Goal: Information Seeking & Learning: Learn about a topic

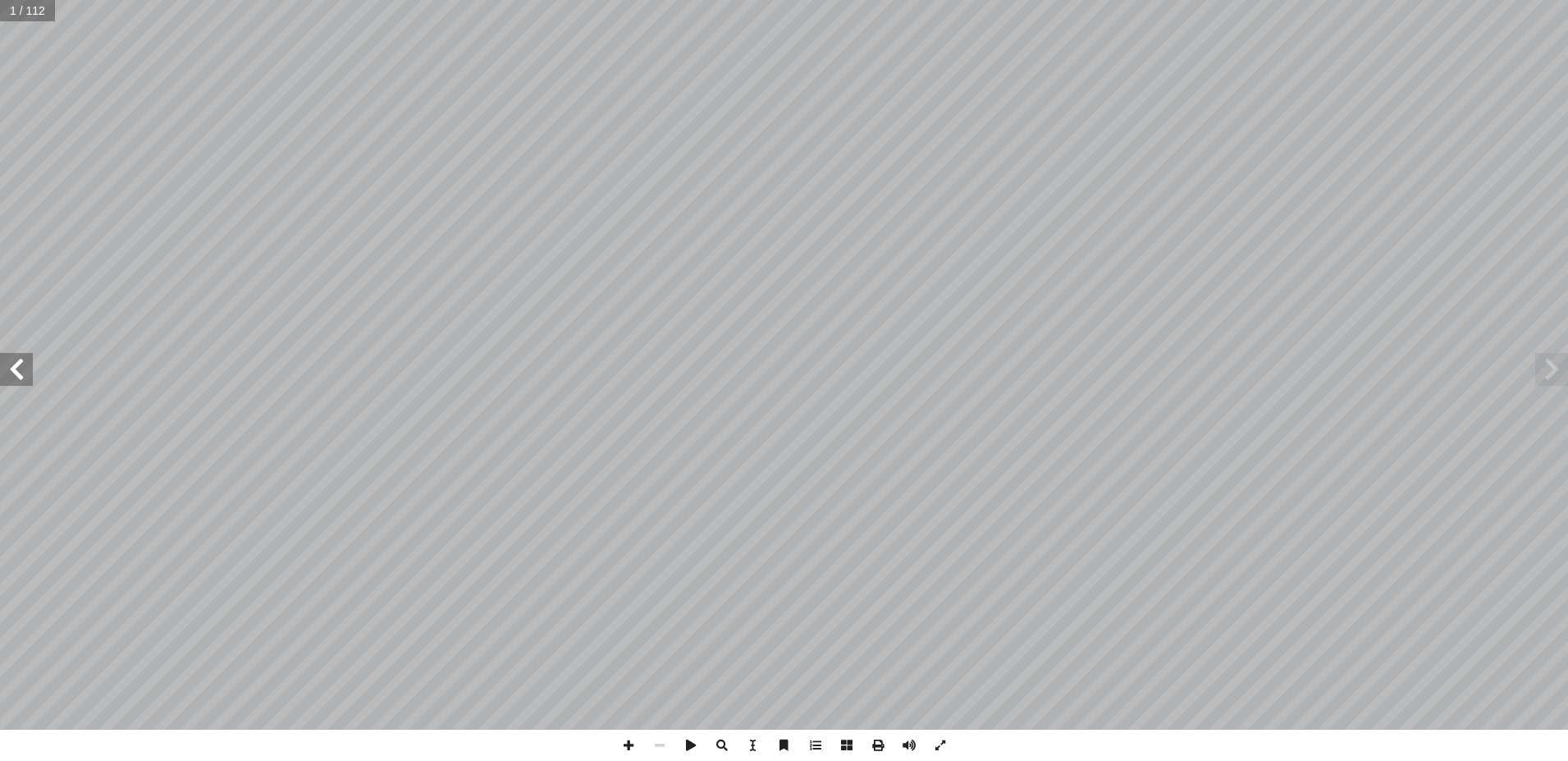
click at [22, 367] on span at bounding box center [16, 369] width 33 height 33
click at [15, 365] on span at bounding box center [16, 369] width 33 height 33
click at [37, 14] on input "text" at bounding box center [31, 10] width 64 height 21
type input "**"
click at [23, 366] on span at bounding box center [16, 369] width 33 height 33
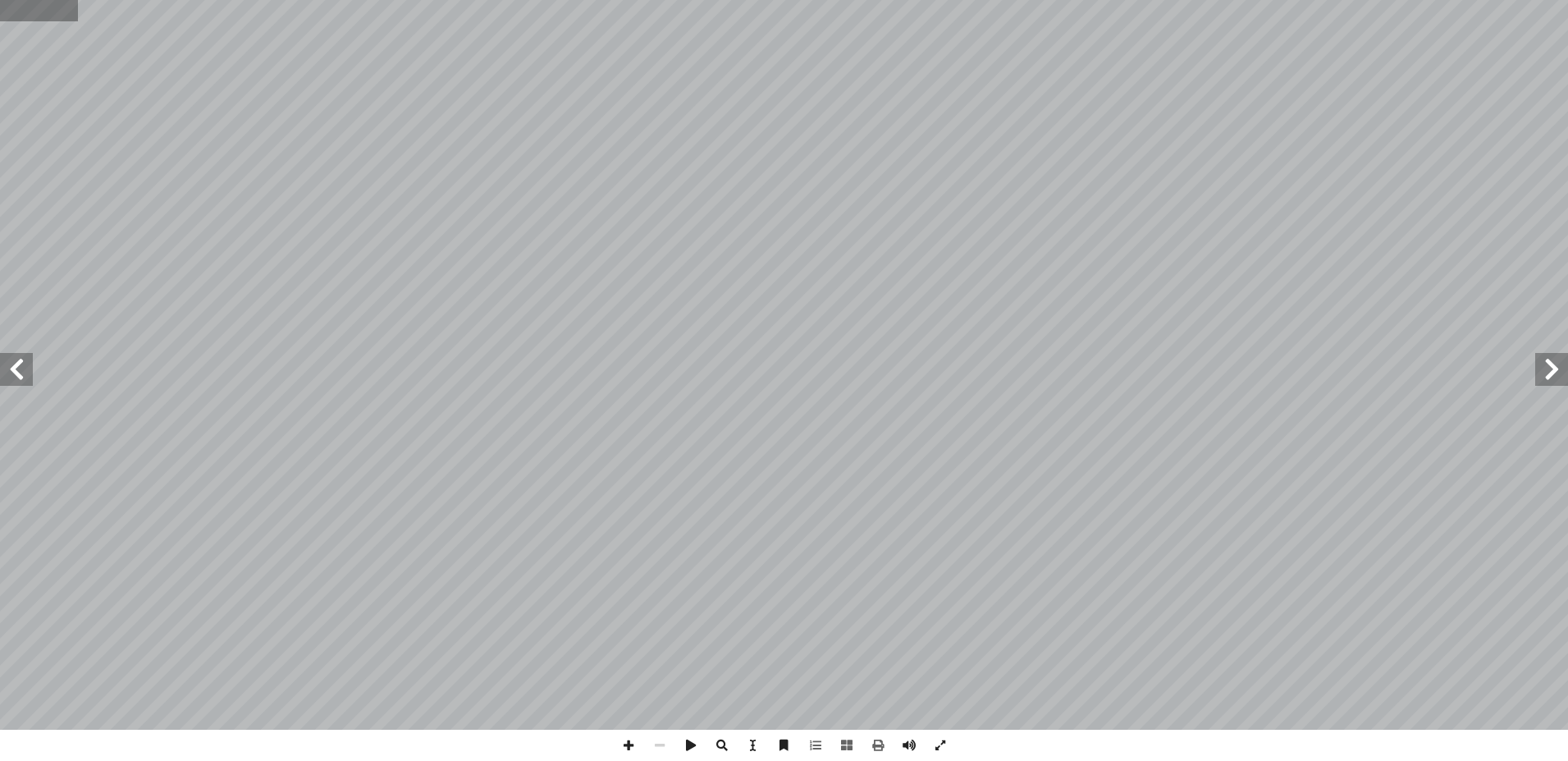
click at [42, 9] on input "text" at bounding box center [38, 10] width 77 height 21
click at [11, 367] on span at bounding box center [16, 369] width 33 height 33
click at [1549, 361] on span at bounding box center [1551, 369] width 33 height 33
click at [16, 363] on span at bounding box center [16, 369] width 33 height 33
click at [50, 9] on input "text" at bounding box center [38, 10] width 77 height 21
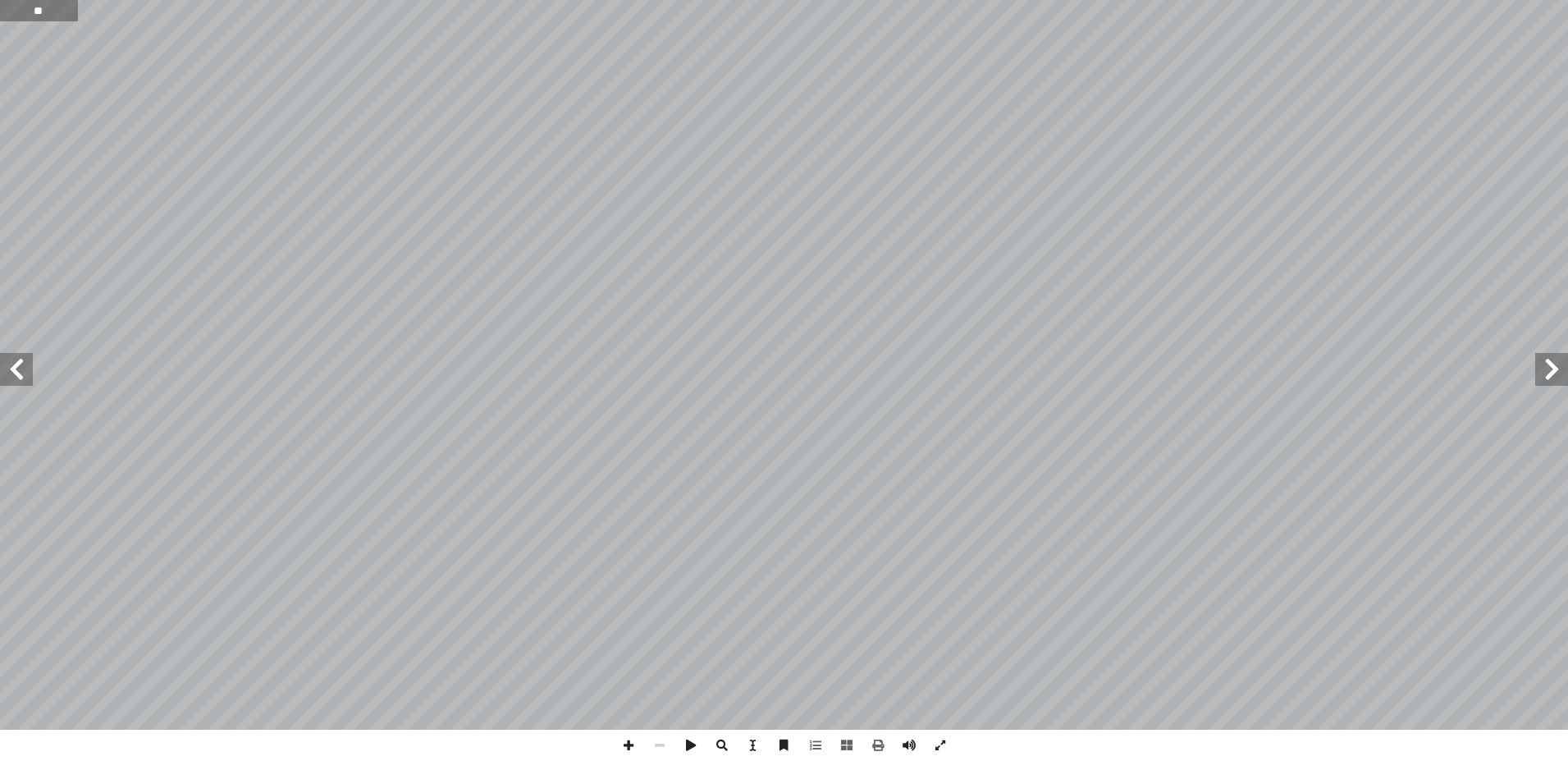
type input "**"
click at [14, 365] on span at bounding box center [16, 369] width 33 height 33
click at [10, 366] on span at bounding box center [16, 369] width 33 height 33
click at [1549, 362] on span at bounding box center [1551, 369] width 33 height 33
click at [14, 365] on span at bounding box center [16, 369] width 33 height 33
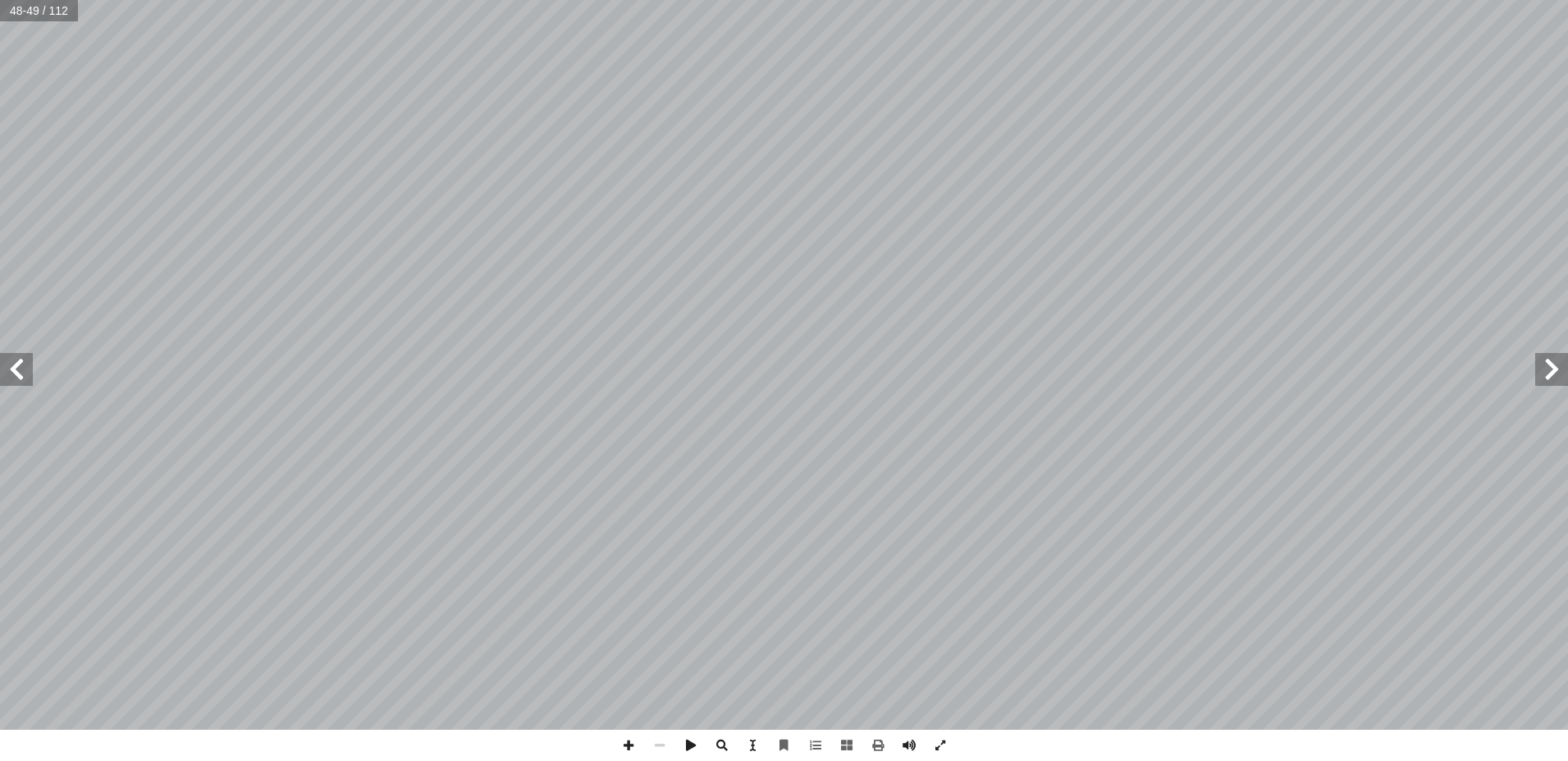
click at [1550, 370] on span at bounding box center [1551, 369] width 33 height 33
click at [22, 366] on span at bounding box center [16, 369] width 33 height 33
click at [1549, 368] on span at bounding box center [1551, 369] width 33 height 33
click at [34, 4] on input "text" at bounding box center [38, 10] width 77 height 21
type input "**"
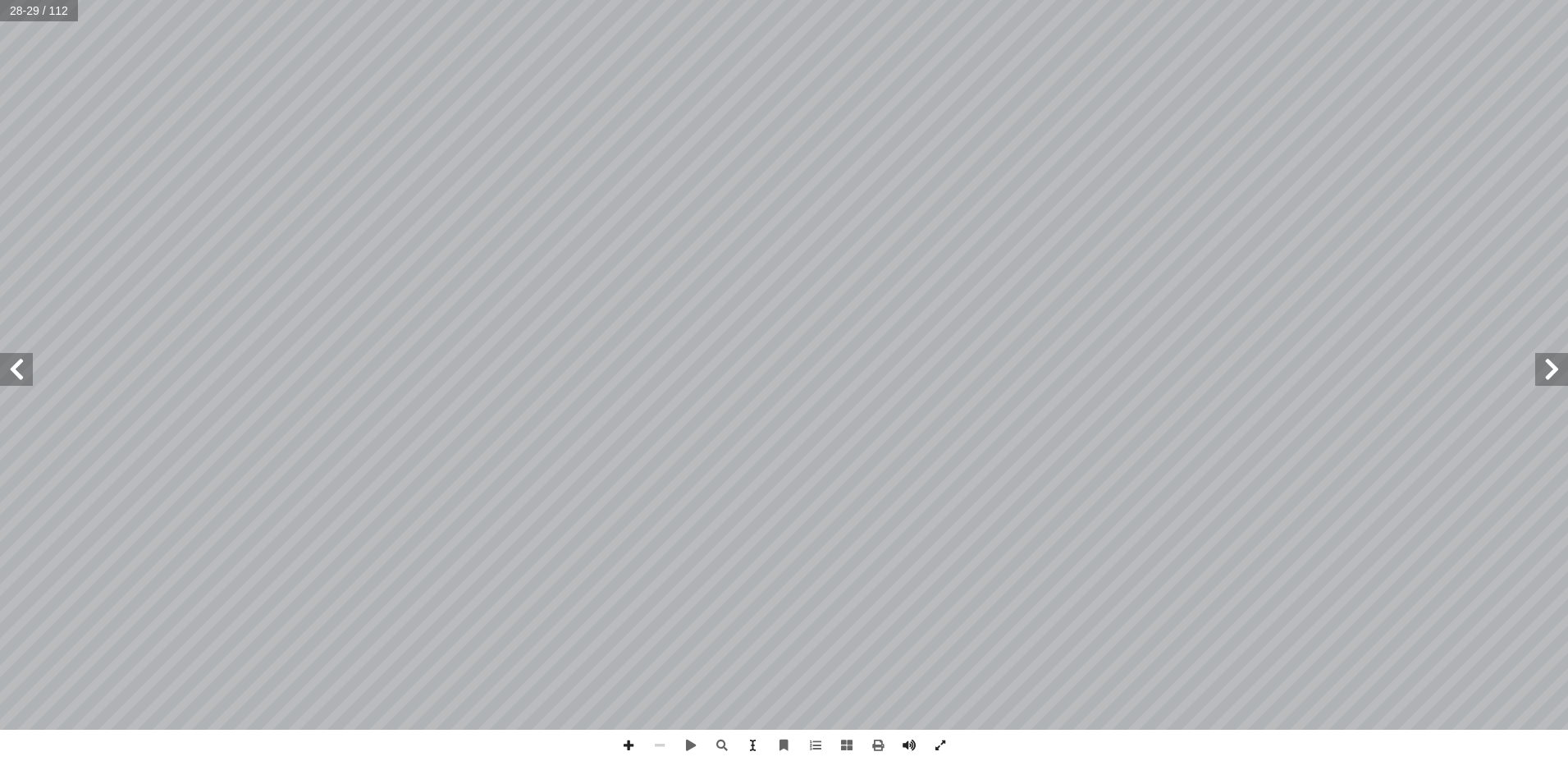
click at [20, 364] on span at bounding box center [16, 369] width 33 height 33
click at [1556, 363] on span at bounding box center [1551, 369] width 33 height 33
click at [37, 14] on input "text" at bounding box center [38, 10] width 77 height 21
type input "**"
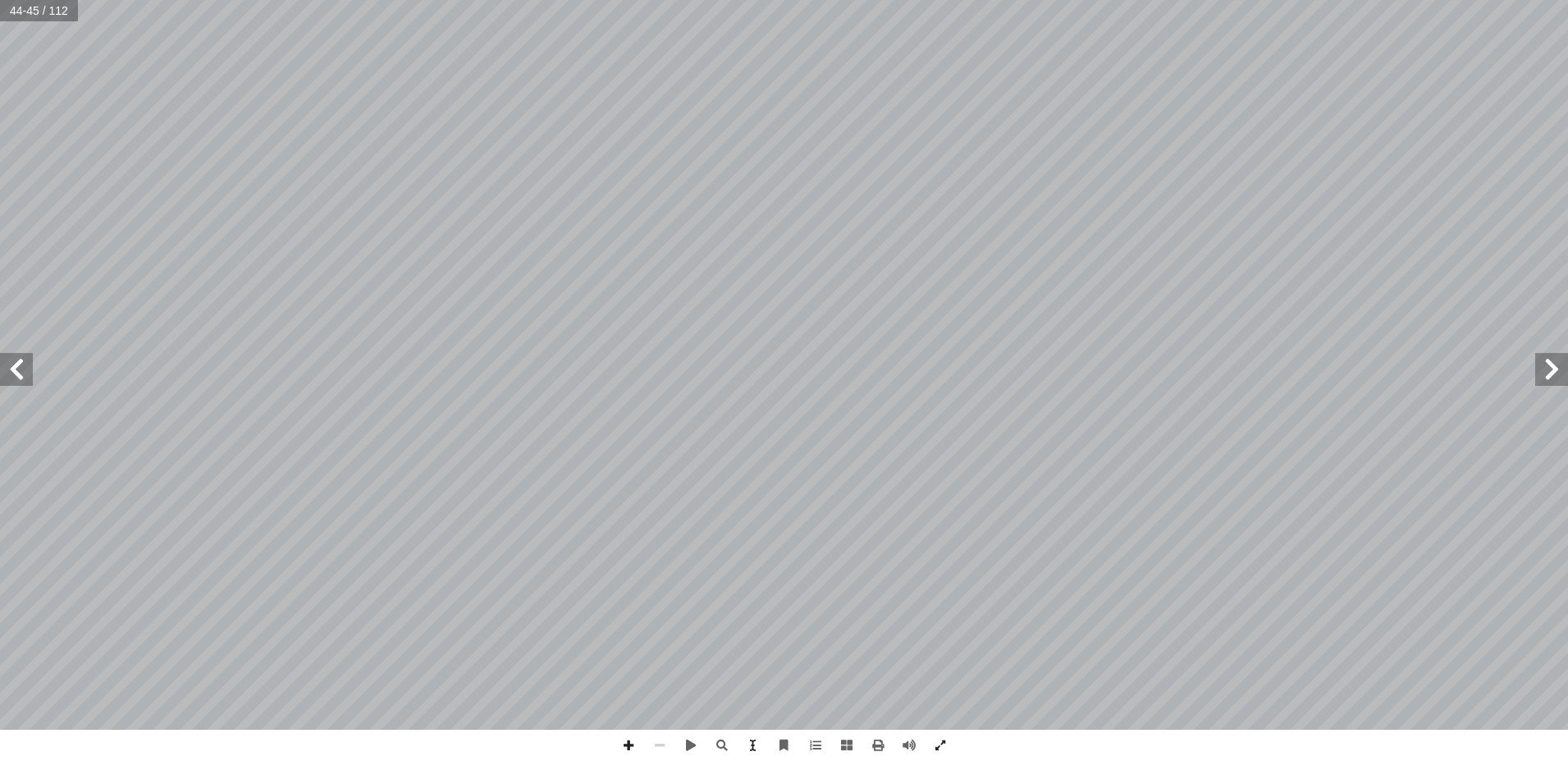
click at [18, 364] on span at bounding box center [16, 369] width 33 height 33
click at [16, 361] on span at bounding box center [16, 369] width 33 height 33
drag, startPoint x: 1553, startPoint y: 363, endPoint x: 1545, endPoint y: 361, distance: 8.2
click at [1552, 362] on span at bounding box center [1551, 369] width 33 height 33
